Goal: Navigation & Orientation: Find specific page/section

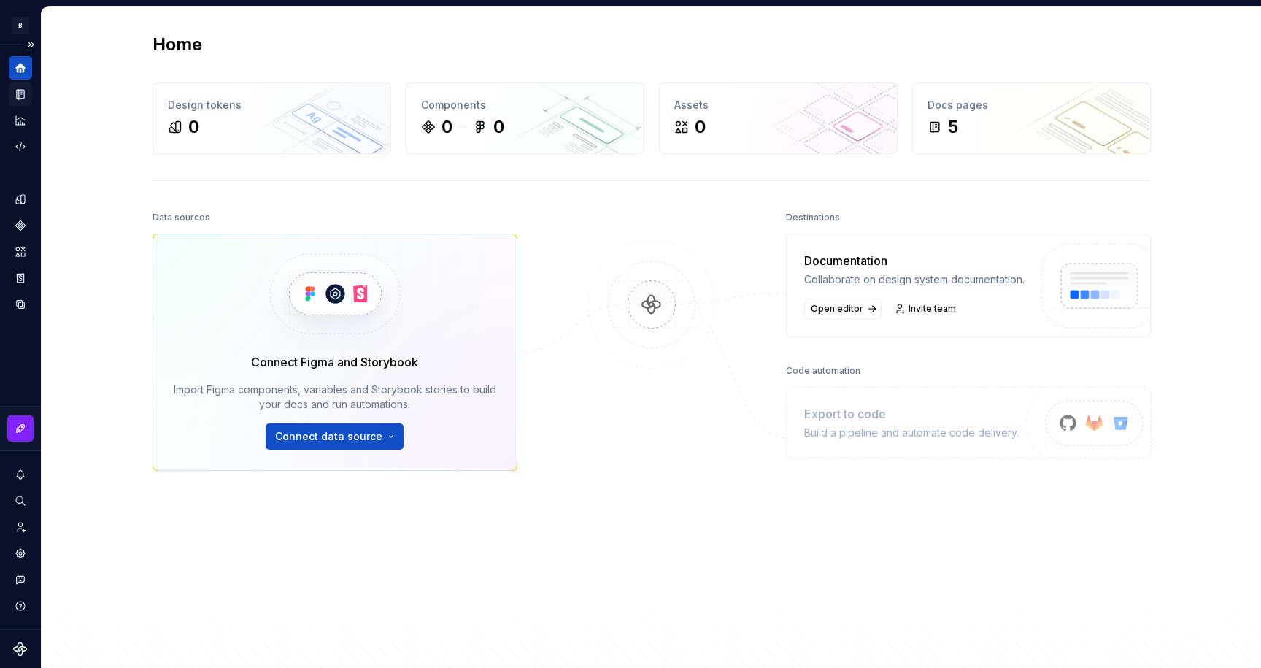
click at [22, 90] on icon "Documentation" at bounding box center [22, 94] width 6 height 8
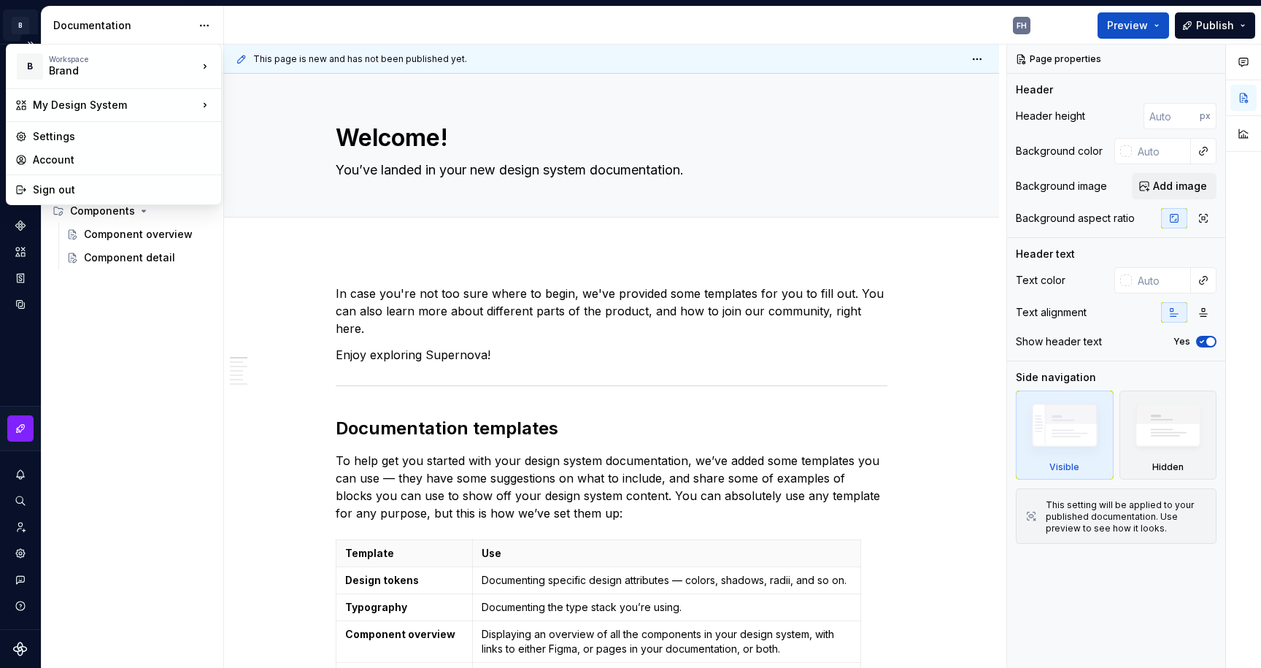
click at [25, 27] on html "B My Design System FH Design system data Documentation FH Preview Publish Pages…" at bounding box center [630, 334] width 1261 height 668
click at [502, 233] on html "B My Design System FH Design system data Documentation FH Preview Publish Pages…" at bounding box center [630, 334] width 1261 height 668
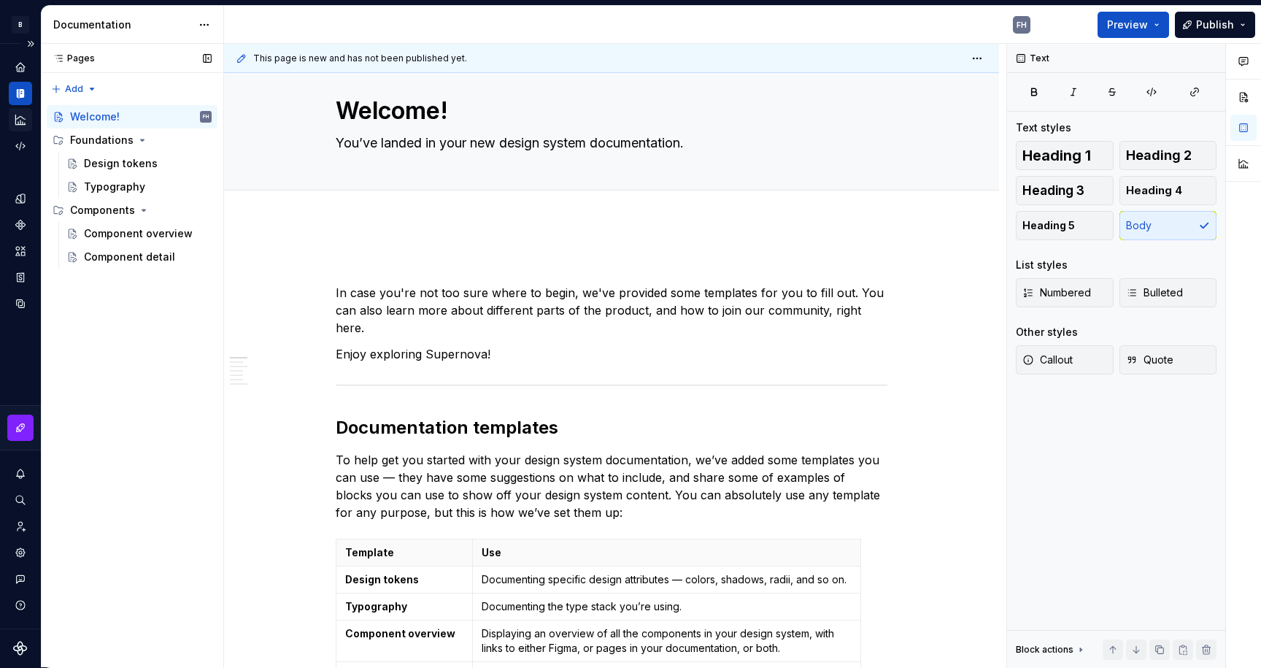
click at [22, 119] on icon "Analytics" at bounding box center [20, 119] width 13 height 13
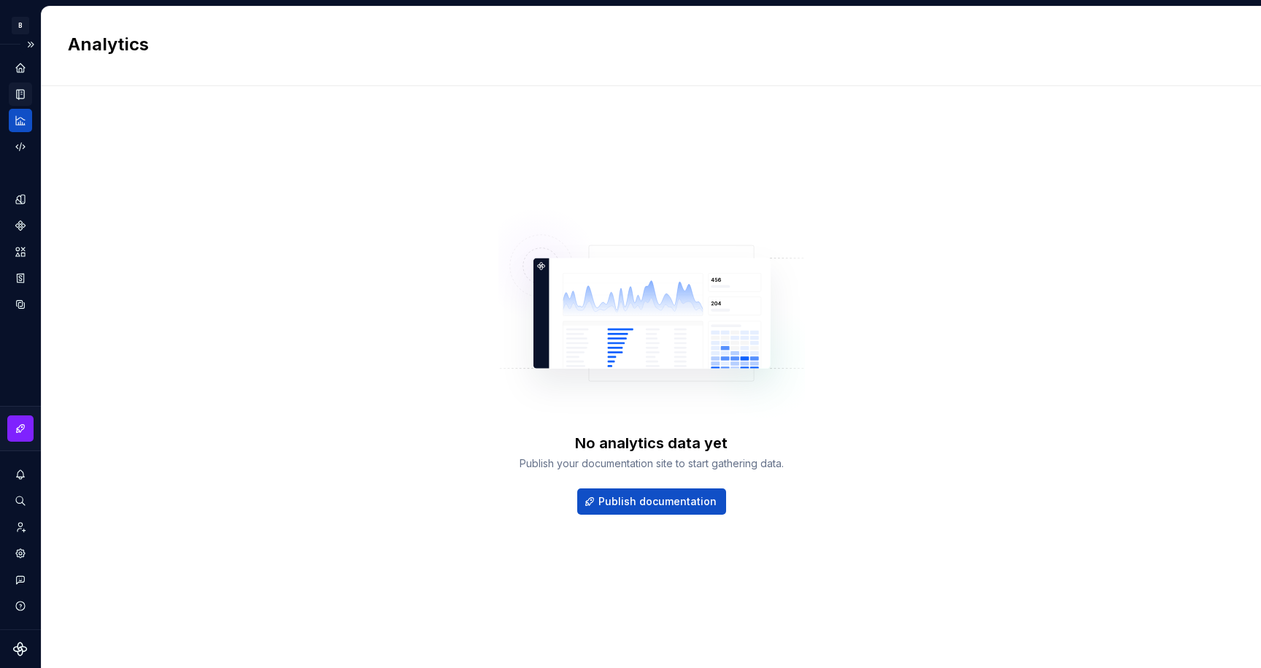
click at [23, 86] on div "Documentation" at bounding box center [20, 93] width 23 height 23
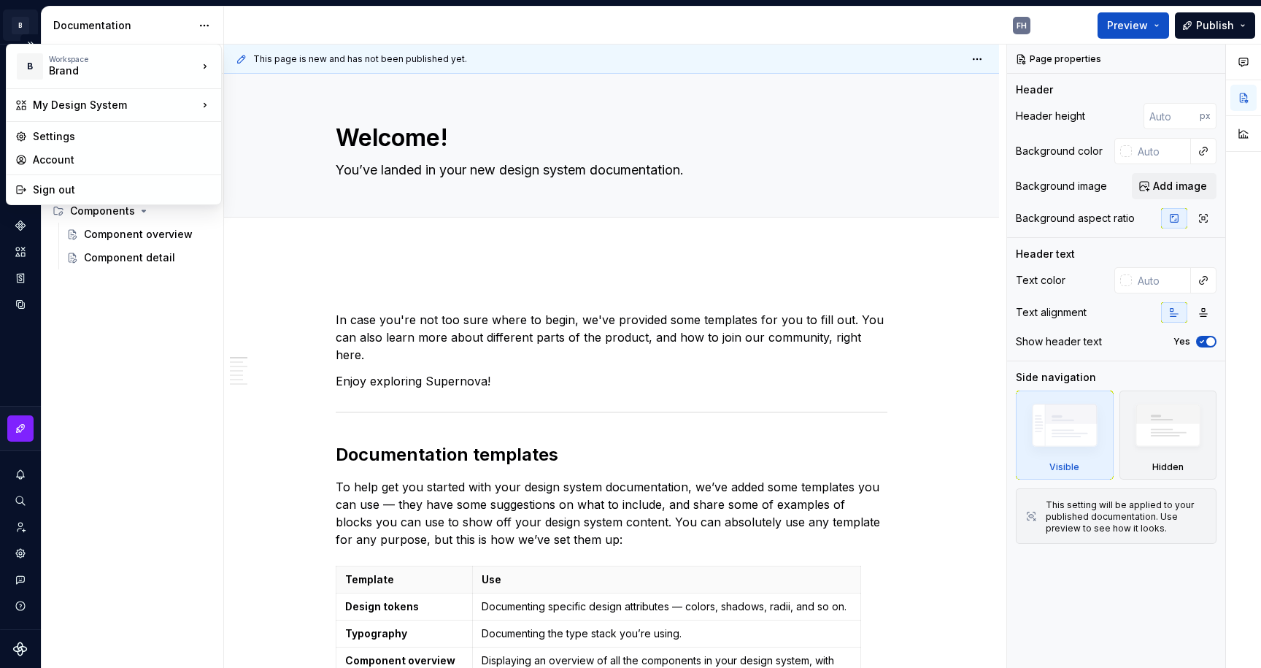
click at [24, 21] on html "B My Design System FH Design system data Documentation FH Preview Publish Pages…" at bounding box center [630, 334] width 1261 height 668
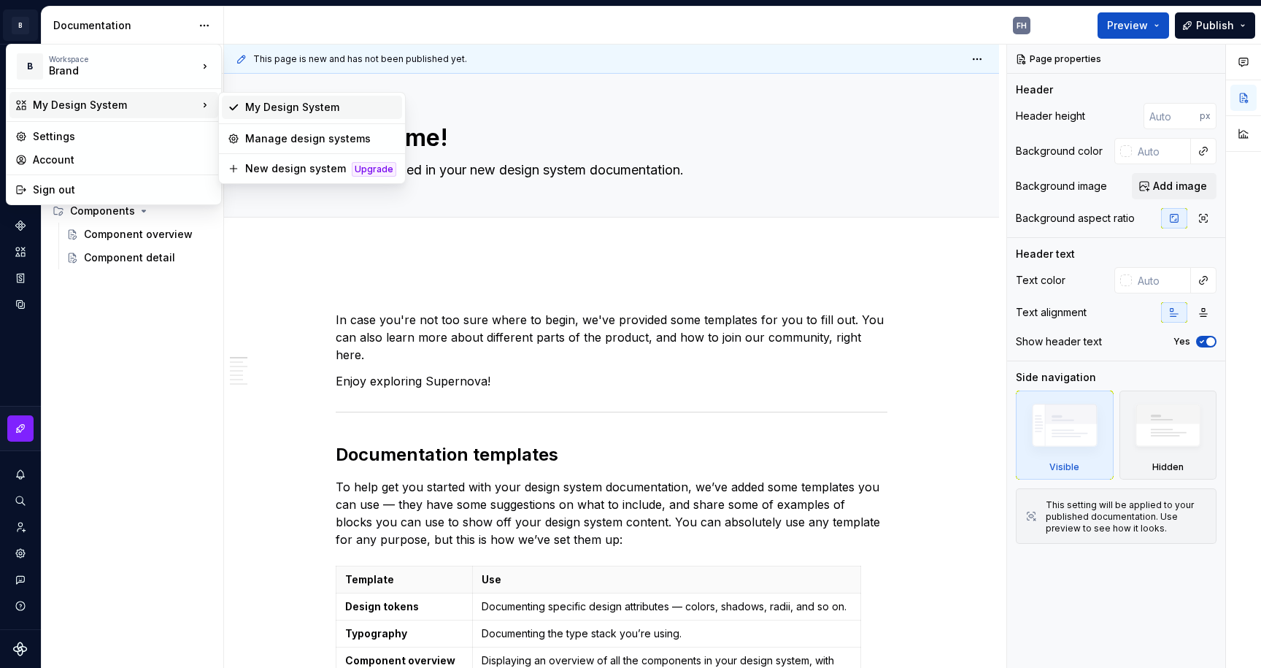
click at [314, 107] on div "My Design System" at bounding box center [320, 107] width 151 height 15
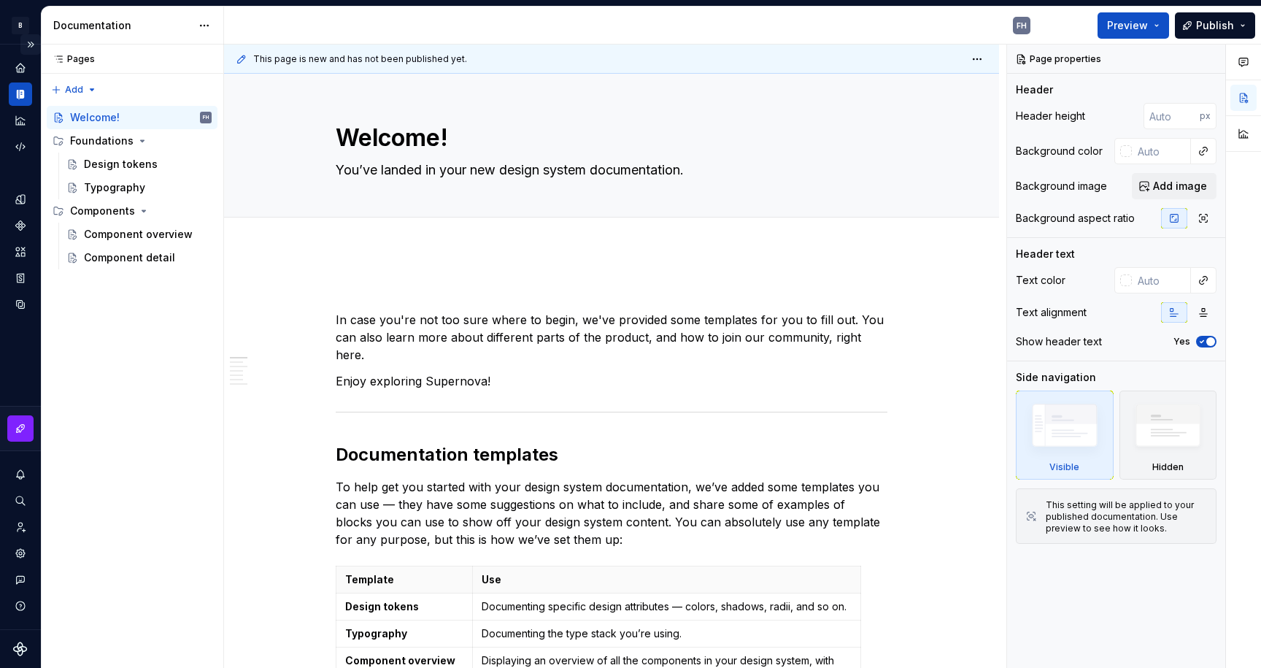
click at [33, 41] on button "Expand sidebar" at bounding box center [30, 44] width 20 height 20
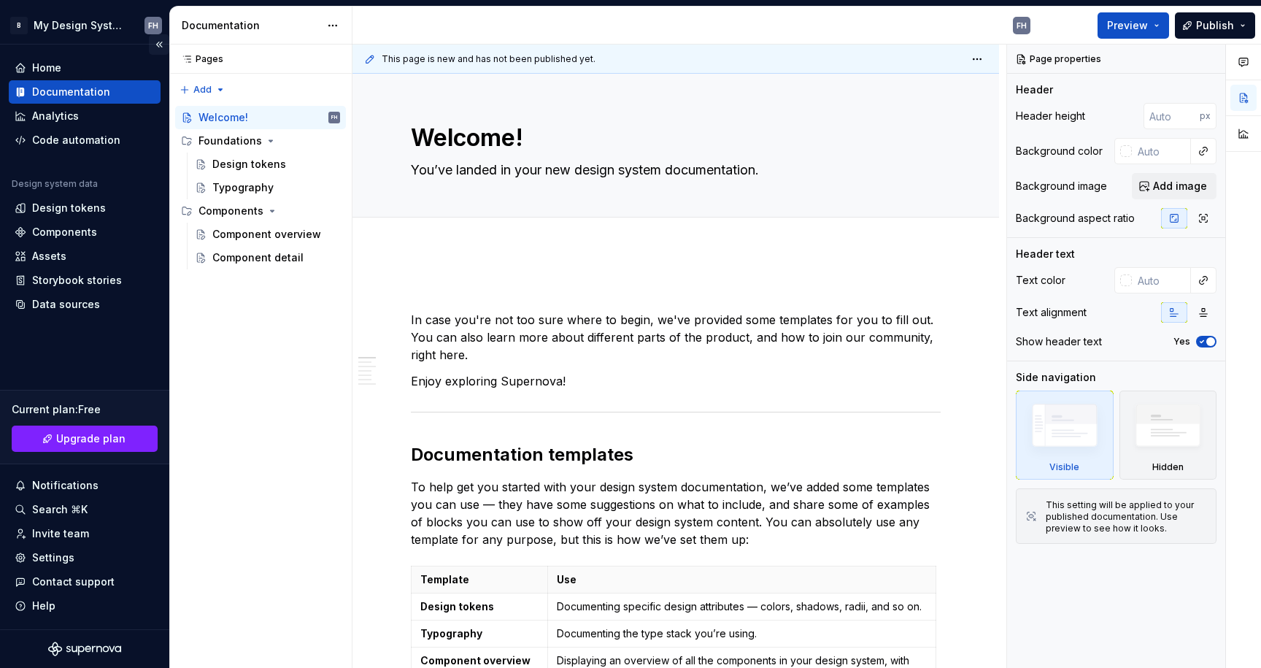
type textarea "*"
click at [97, 22] on html "B My Design System FH Home Documentation Analytics Code automation Design syste…" at bounding box center [630, 334] width 1261 height 668
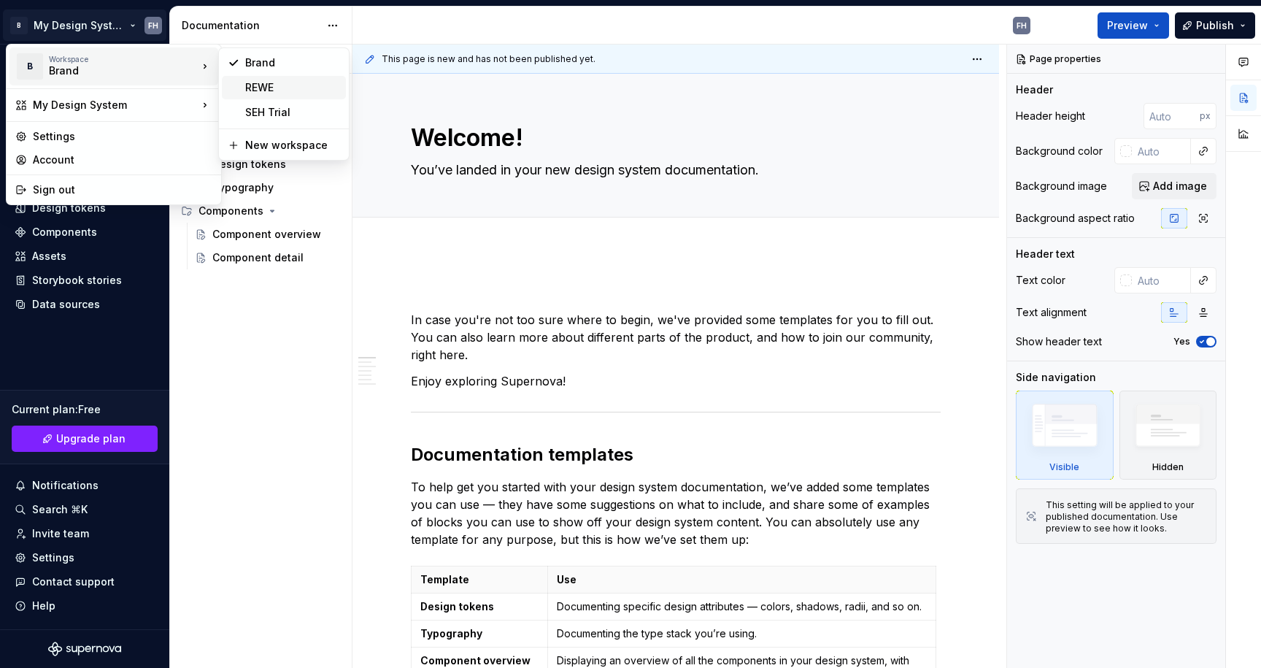
drag, startPoint x: 269, startPoint y: 85, endPoint x: 236, endPoint y: 80, distance: 33.2
click at [269, 85] on div "REWE" at bounding box center [292, 87] width 95 height 15
